Goal: Transaction & Acquisition: Purchase product/service

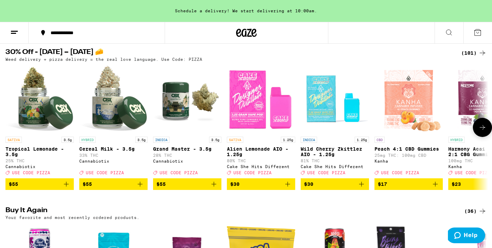
scroll to position [58, 0]
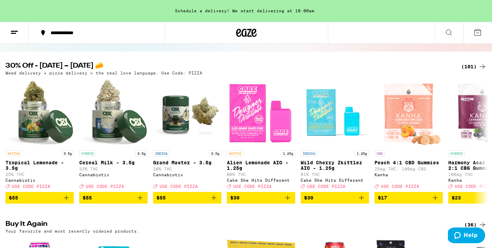
click at [474, 66] on div "(101)" at bounding box center [473, 67] width 25 height 8
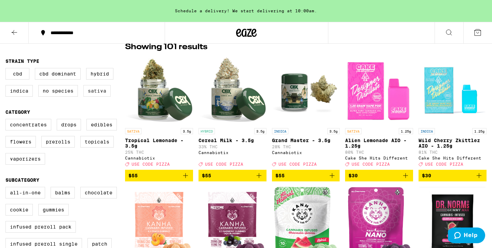
scroll to position [61, 0]
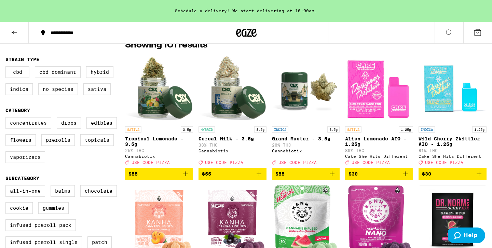
click at [22, 126] on label "Concentrates" at bounding box center [28, 123] width 46 height 12
click at [7, 119] on input "Concentrates" at bounding box center [7, 118] width 0 height 0
checkbox input "true"
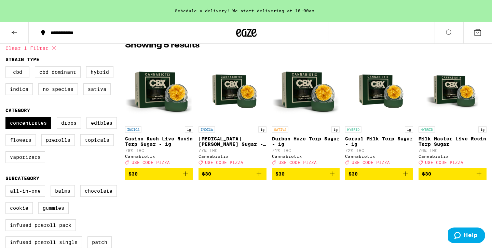
click at [16, 144] on label "Flowers" at bounding box center [20, 140] width 30 height 12
click at [7, 119] on input "Flowers" at bounding box center [7, 118] width 0 height 0
checkbox input "true"
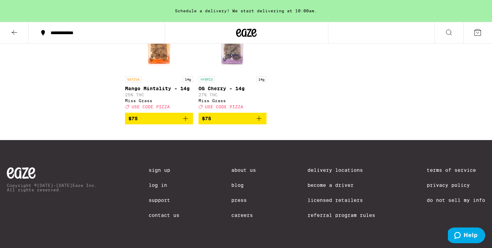
scroll to position [737, 0]
